Goal: Find contact information: Find contact information

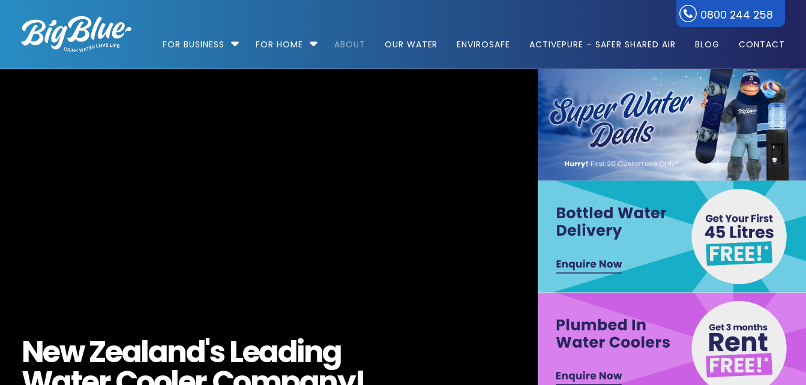
click at [341, 44] on link "About" at bounding box center [350, 38] width 48 height 77
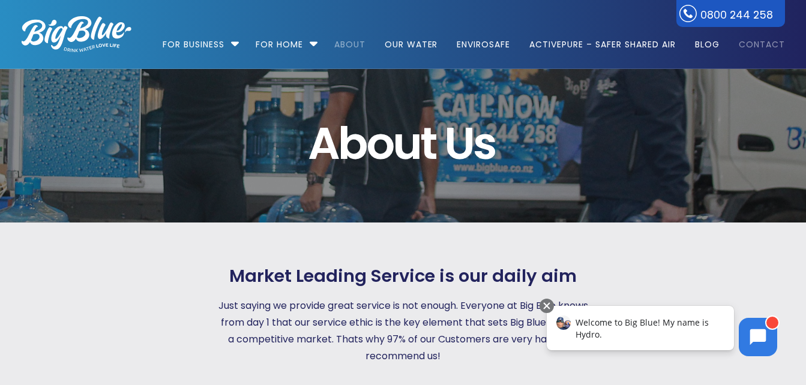
click at [758, 48] on link "Contact" at bounding box center [757, 38] width 55 height 77
